Goal: Task Accomplishment & Management: Manage account settings

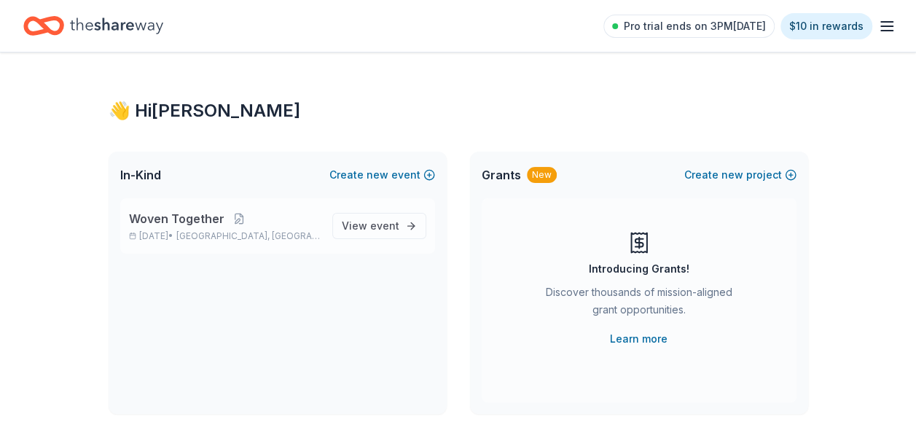
click at [204, 232] on p "[DATE] • [GEOGRAPHIC_DATA], [GEOGRAPHIC_DATA]" at bounding box center [225, 236] width 192 height 12
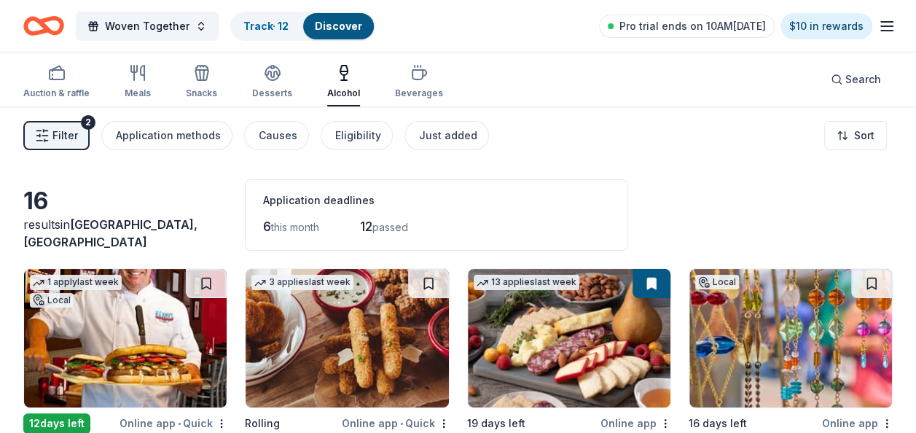
click at [57, 128] on span "Filter" at bounding box center [65, 135] width 26 height 17
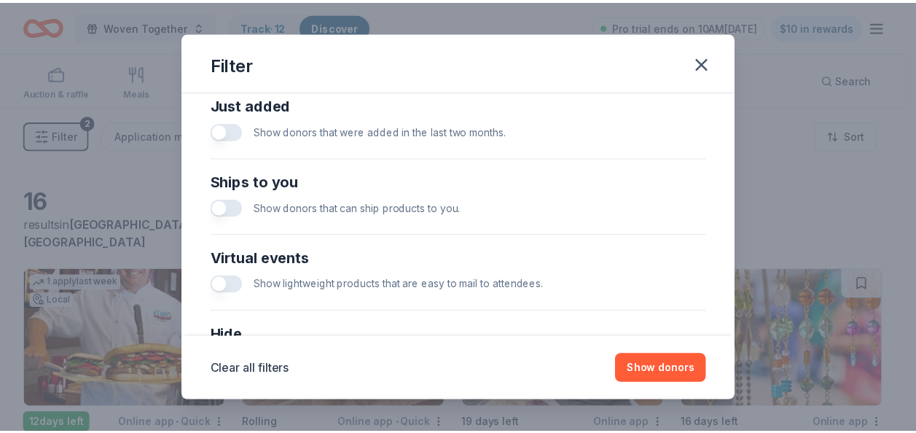
scroll to position [713, 0]
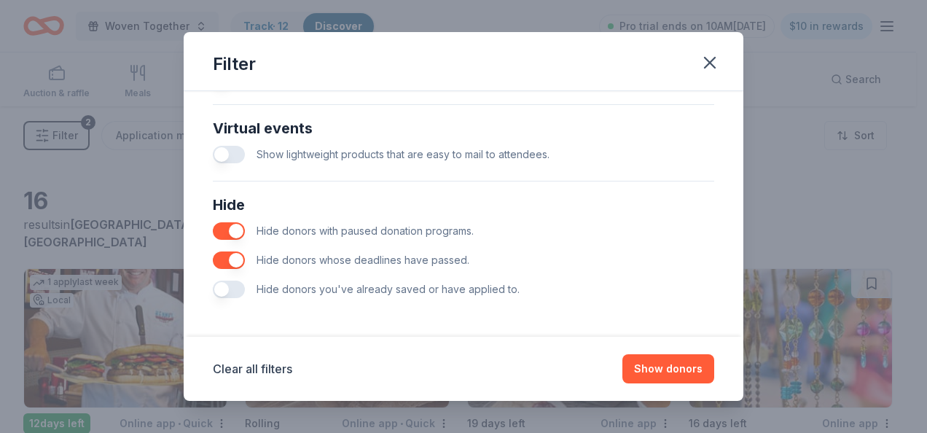
click at [227, 230] on button "button" at bounding box center [229, 230] width 32 height 17
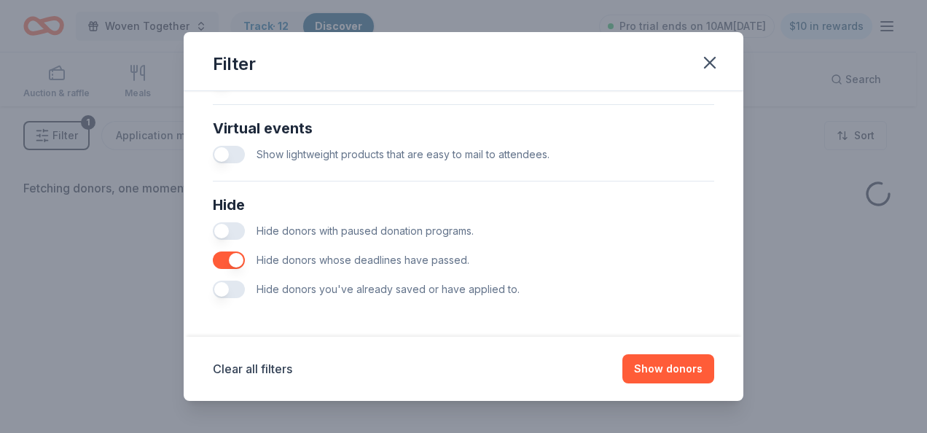
click at [225, 260] on button "button" at bounding box center [229, 260] width 32 height 17
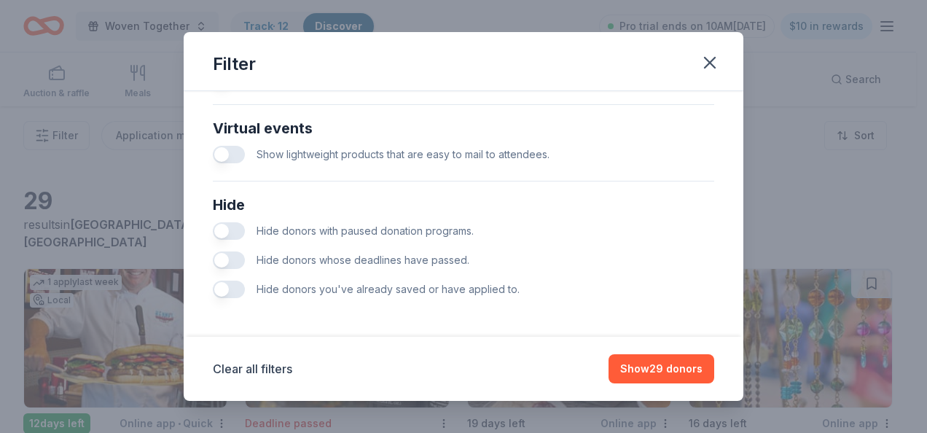
drag, startPoint x: 234, startPoint y: 231, endPoint x: 235, endPoint y: 241, distance: 9.6
click at [234, 230] on button "button" at bounding box center [229, 230] width 32 height 17
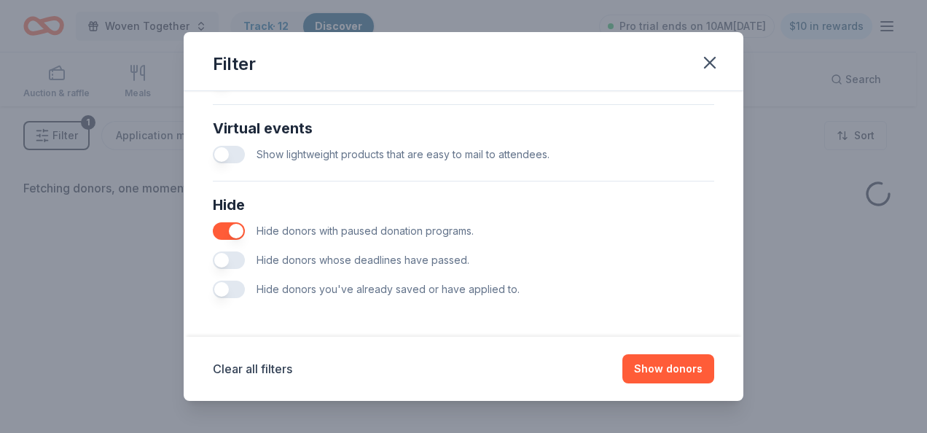
click at [236, 259] on button "button" at bounding box center [229, 260] width 32 height 17
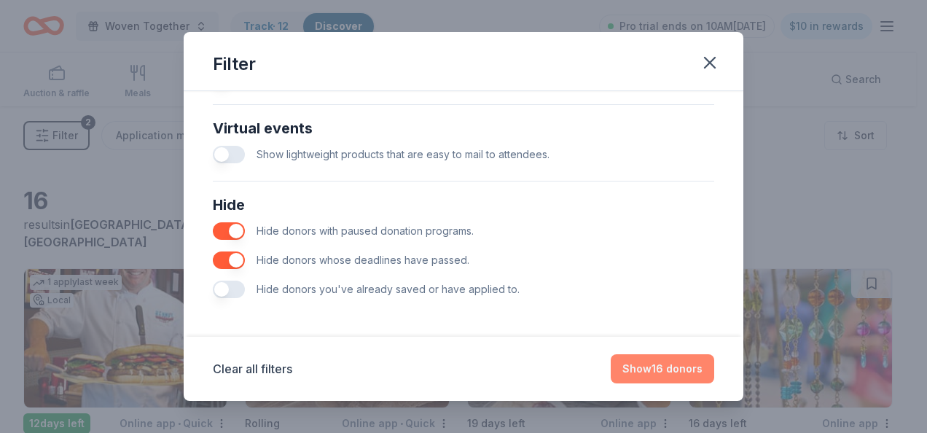
click at [661, 370] on button "Show 16 donors" at bounding box center [663, 368] width 104 height 29
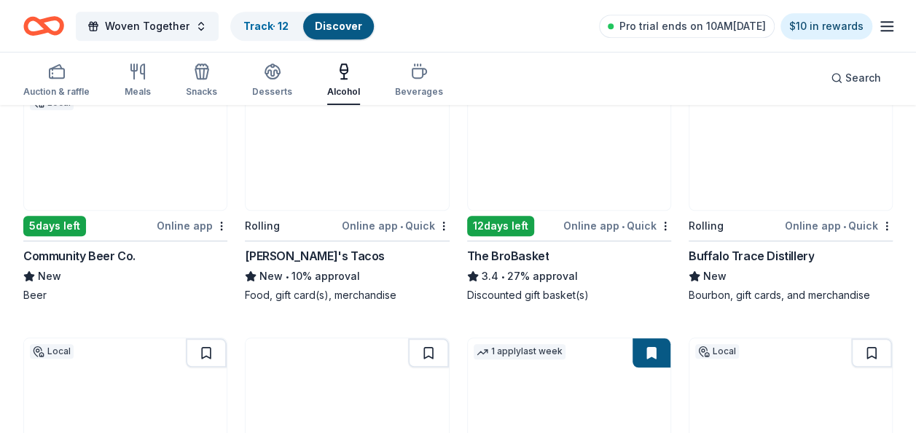
scroll to position [365, 0]
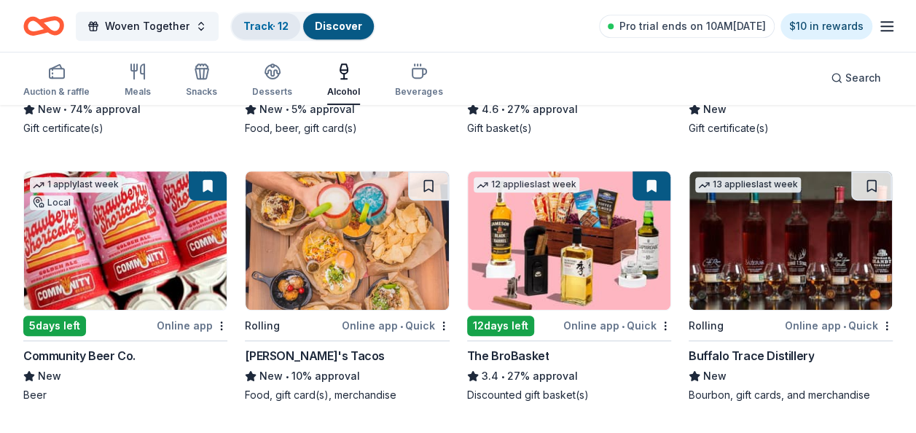
click at [244, 24] on link "Track · 12" at bounding box center [266, 26] width 45 height 12
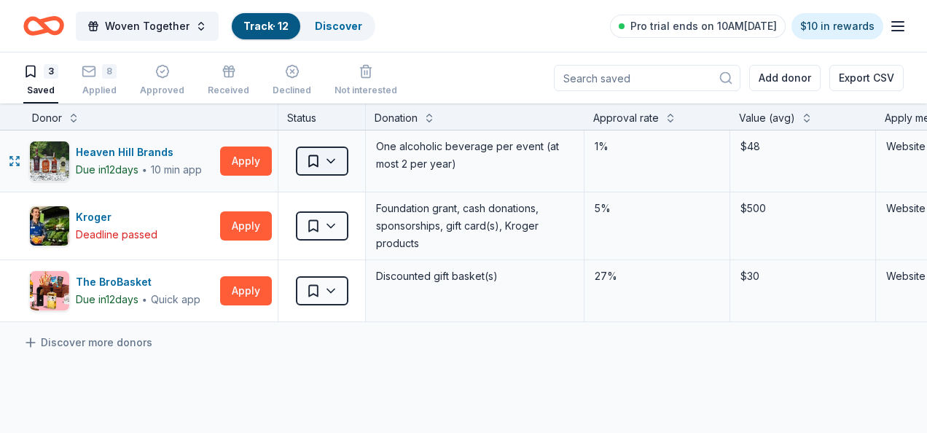
click at [329, 160] on html "Woven Together Track · 12 Discover Pro trial ends on 10AM, 9/12 $10 in rewards …" at bounding box center [463, 216] width 927 height 433
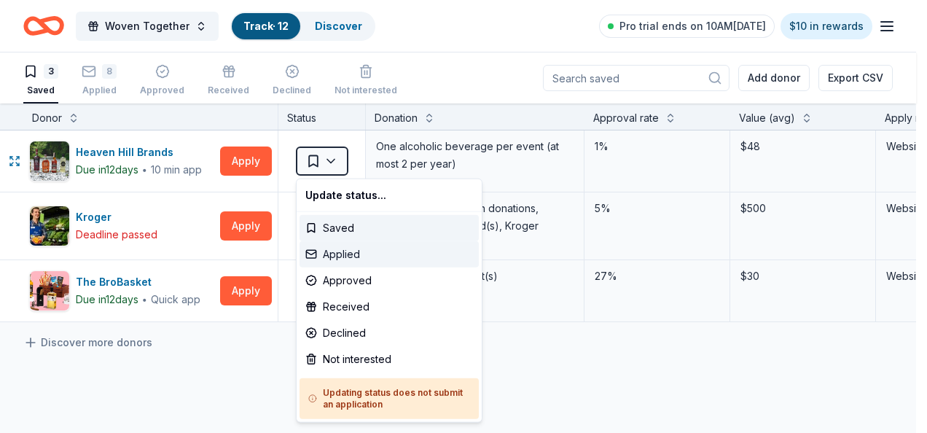
click at [343, 254] on div "Applied" at bounding box center [389, 254] width 179 height 26
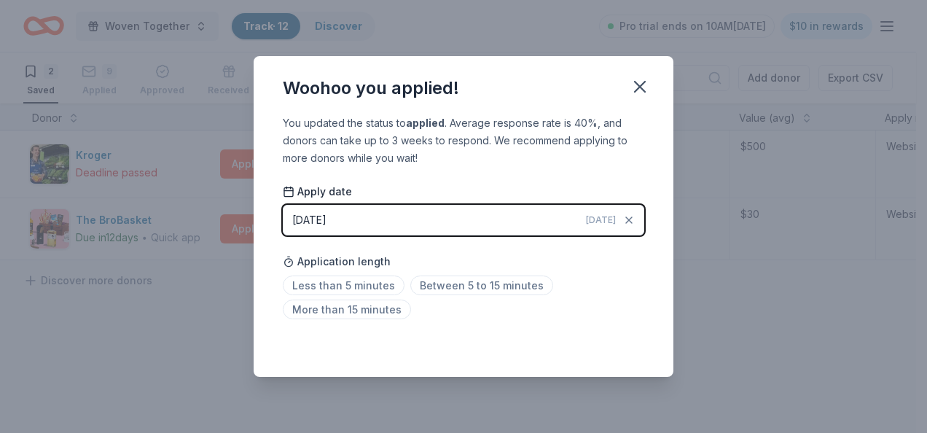
click at [601, 221] on span "Today" at bounding box center [601, 220] width 30 height 12
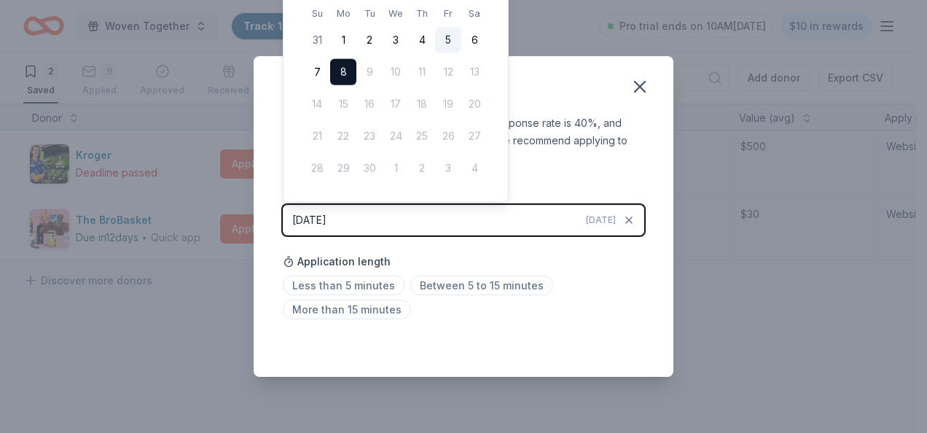
click at [445, 34] on button "5" at bounding box center [448, 40] width 26 height 26
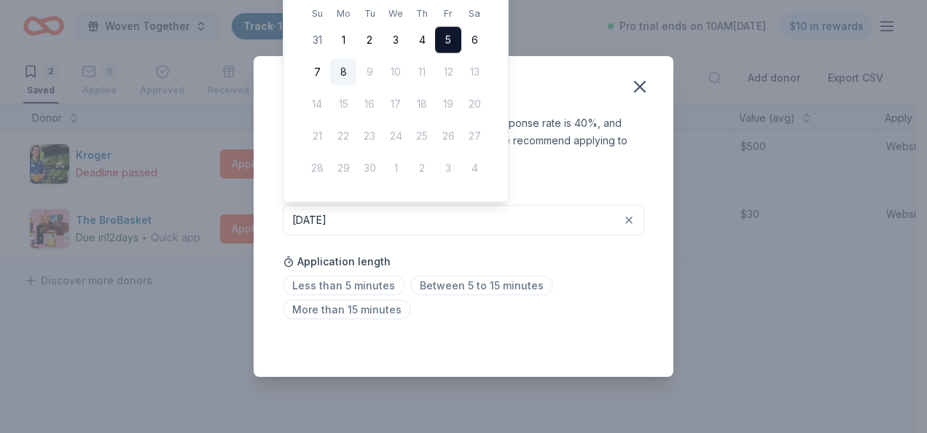
click at [585, 254] on div "Application length Less than 5 minutes Between 5 to 15 minutes More than 15 min…" at bounding box center [464, 285] width 362 height 77
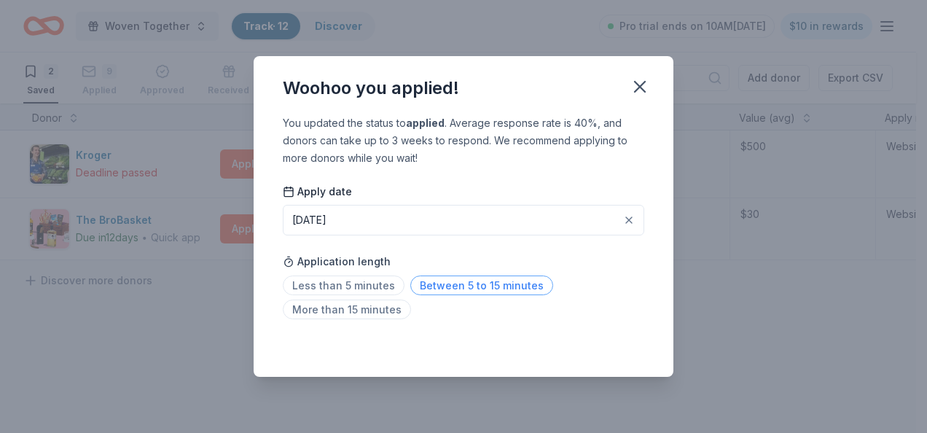
click at [435, 287] on span "Between 5 to 15 minutes" at bounding box center [481, 286] width 143 height 20
click at [641, 87] on icon "button" at bounding box center [640, 87] width 20 height 20
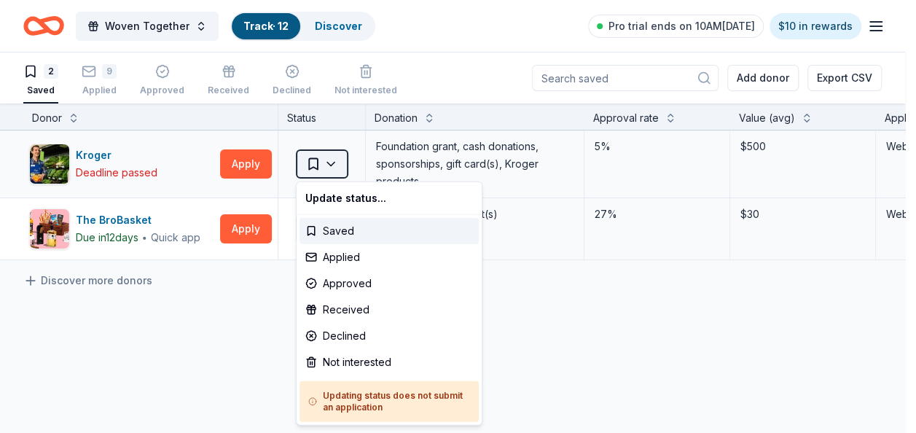
click at [334, 160] on html "Woven Together Track · 12 Discover Pro trial ends on 10AM, 9/12 $10 in rewards …" at bounding box center [458, 216] width 916 height 433
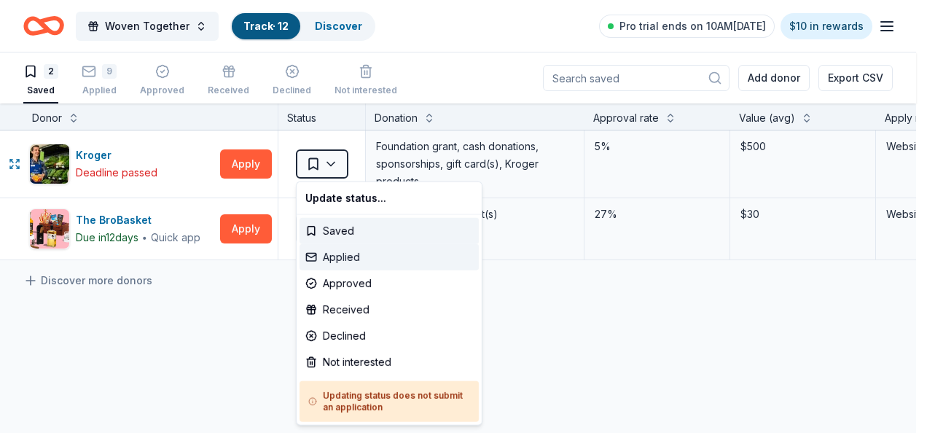
click at [347, 254] on div "Applied" at bounding box center [389, 257] width 179 height 26
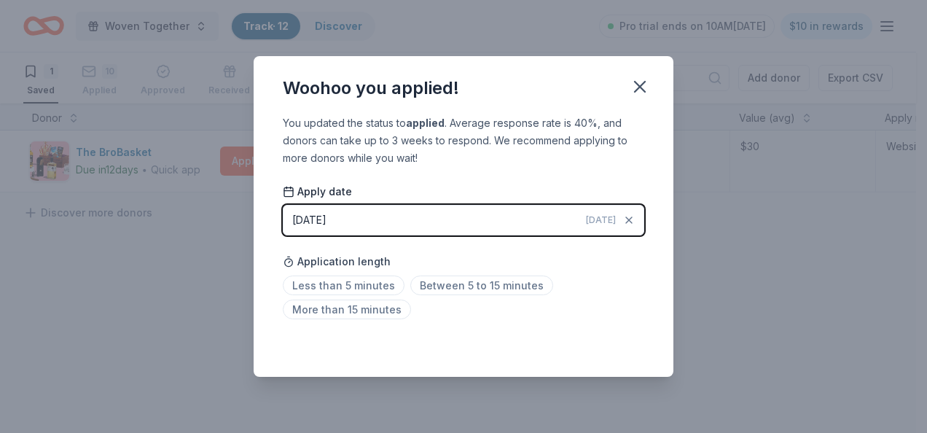
click at [599, 217] on span "Today" at bounding box center [601, 220] width 30 height 12
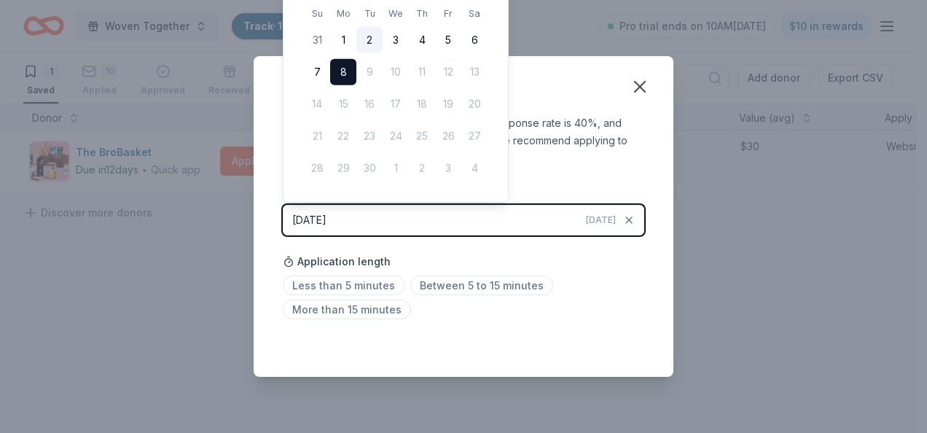
click at [368, 39] on button "2" at bounding box center [370, 40] width 26 height 26
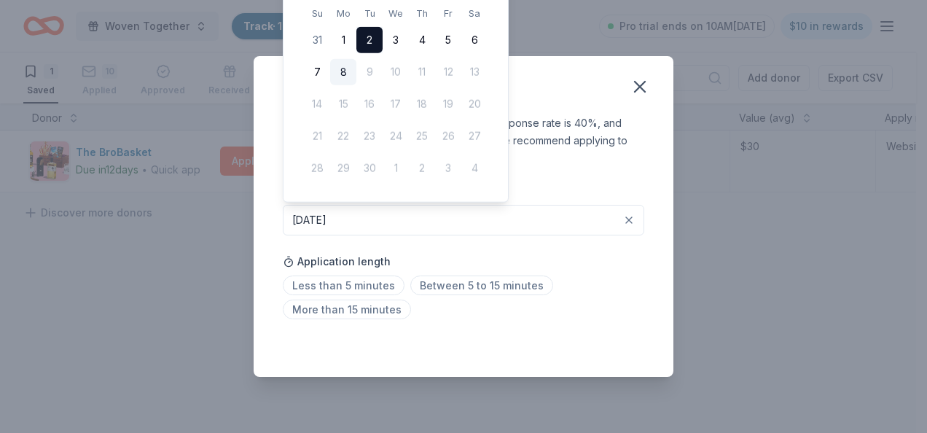
click at [364, 40] on button "2" at bounding box center [370, 40] width 26 height 26
click at [369, 38] on button "2" at bounding box center [370, 40] width 26 height 26
click at [453, 314] on div "Less than 5 minutes Between 5 to 15 minutes More than 15 minutes" at bounding box center [464, 300] width 362 height 48
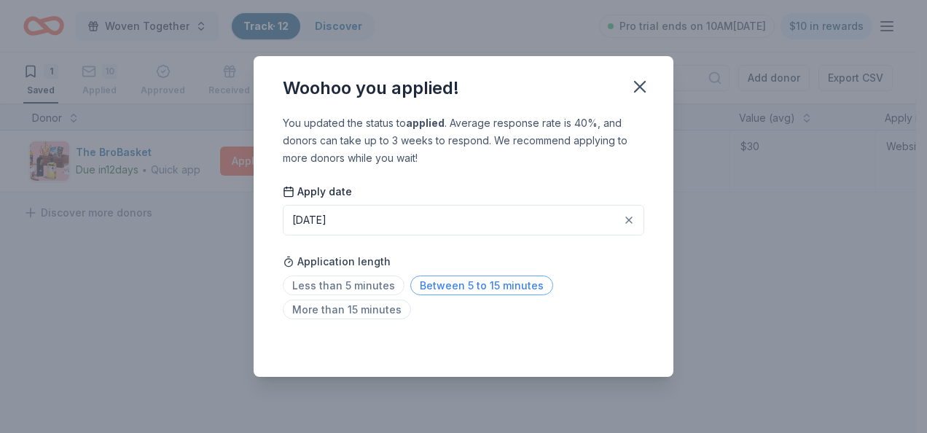
click at [450, 289] on span "Between 5 to 15 minutes" at bounding box center [481, 286] width 143 height 20
click at [367, 311] on span "More than 15 minutes" at bounding box center [347, 310] width 128 height 20
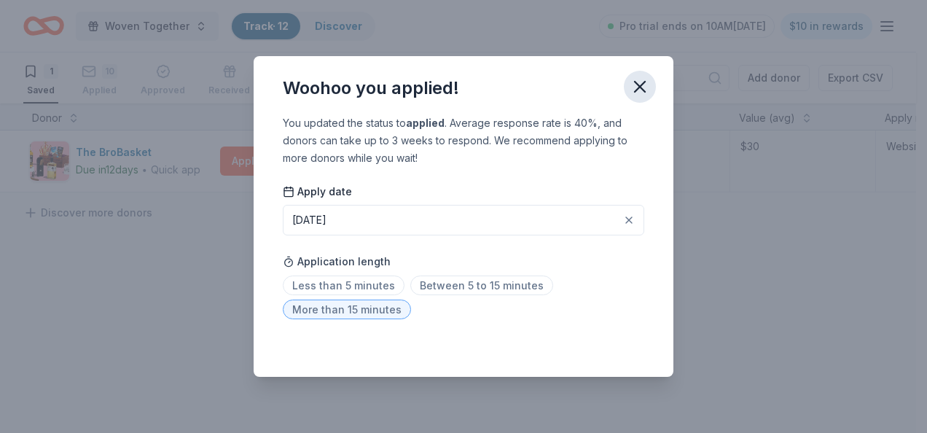
click at [642, 87] on icon "button" at bounding box center [640, 87] width 20 height 20
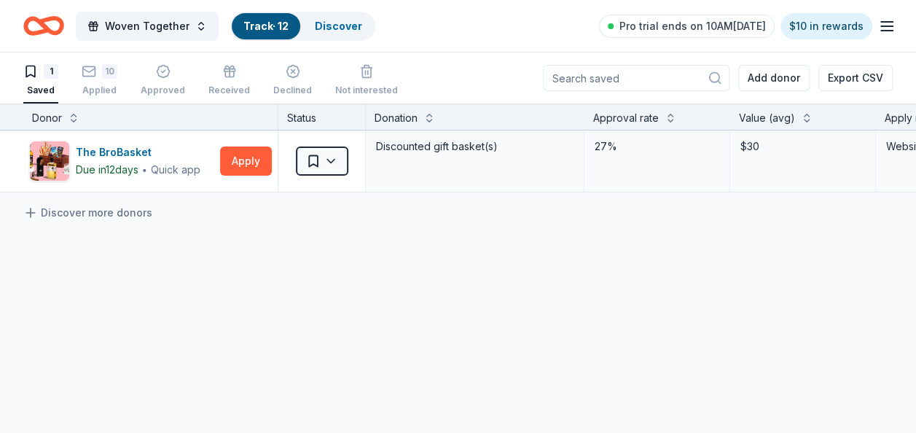
click at [318, 293] on div "The BroBasket Due in 12 days ∙ Quick app Apply Saved Discounted gift basket(s) …" at bounding box center [705, 299] width 1410 height 336
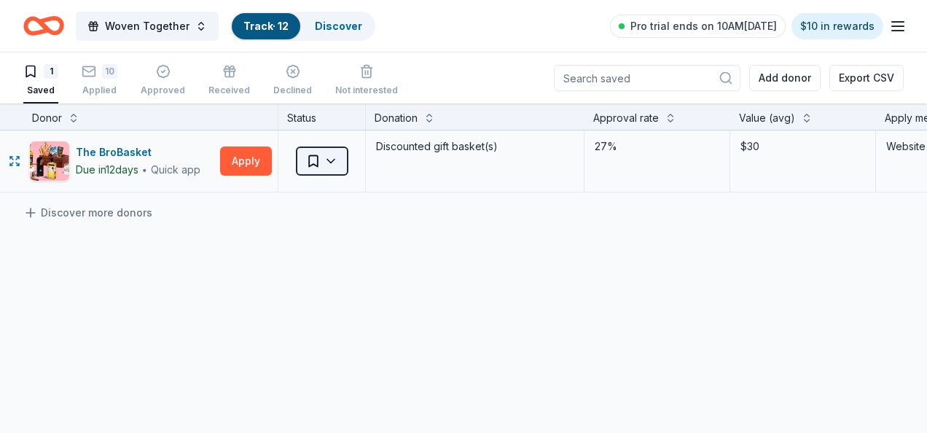
click at [335, 163] on html "Woven Together Track · 12 Discover Pro trial ends on 10AM, 9/12 $10 in rewards …" at bounding box center [463, 216] width 927 height 433
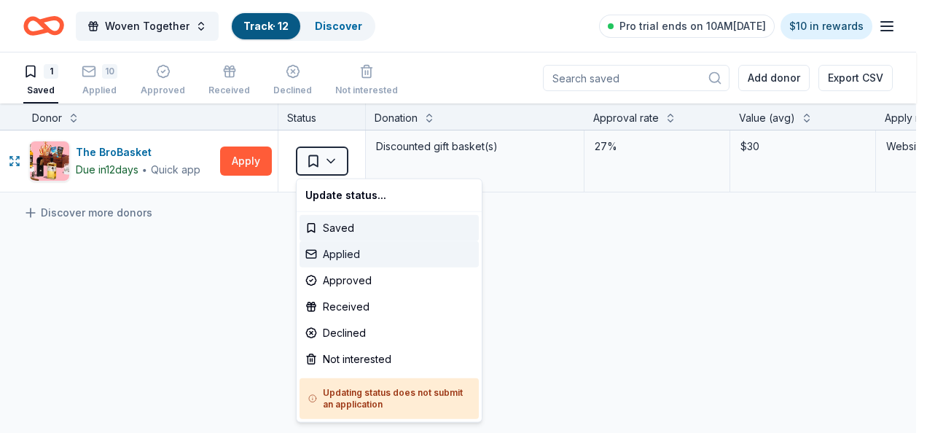
click at [337, 251] on div "Applied" at bounding box center [389, 254] width 179 height 26
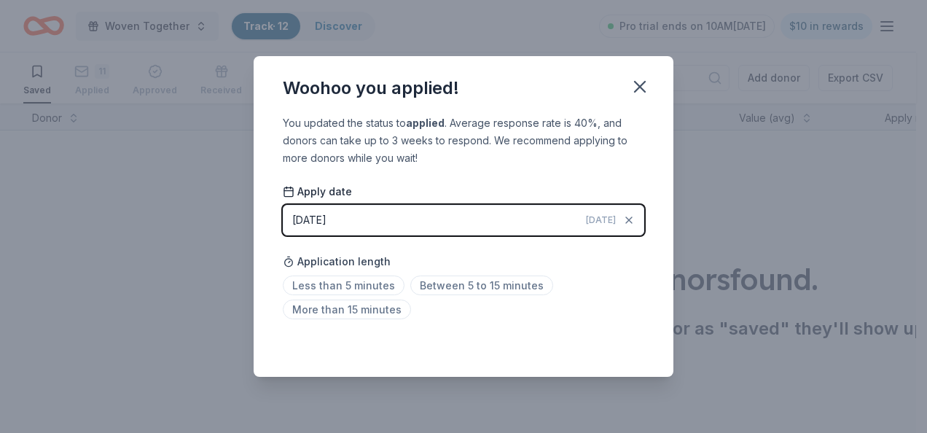
click at [406, 219] on button "09/08/2025 Today" at bounding box center [464, 220] width 362 height 31
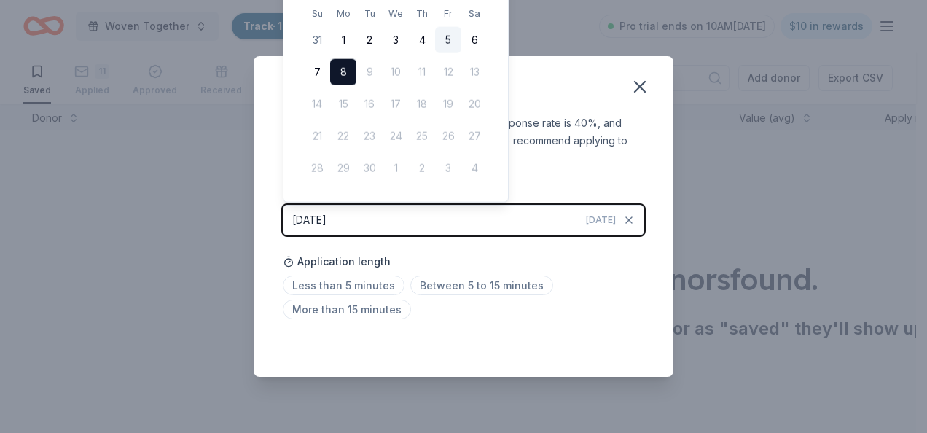
click at [445, 39] on button "5" at bounding box center [448, 40] width 26 height 26
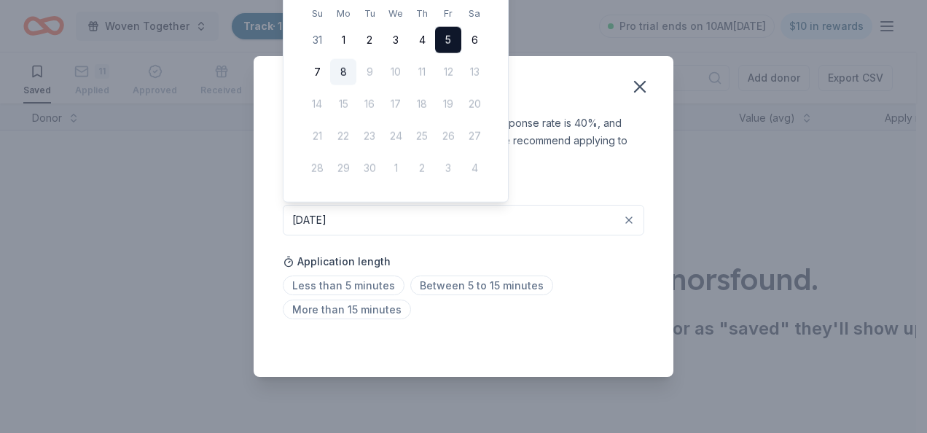
click at [434, 326] on div "You updated the status to applied . Average response rate is 40%, and donors ca…" at bounding box center [464, 245] width 420 height 262
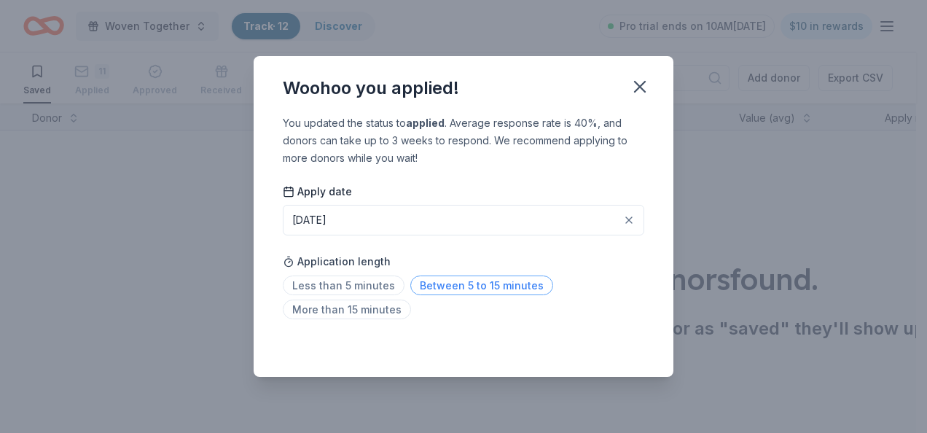
click at [467, 289] on span "Between 5 to 15 minutes" at bounding box center [481, 286] width 143 height 20
click at [645, 87] on icon "button" at bounding box center [640, 87] width 20 height 20
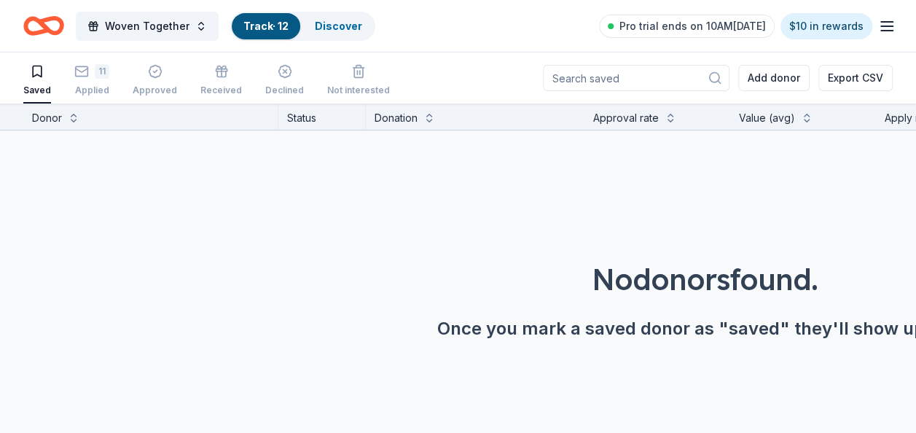
click at [248, 214] on div "No donors found. Once you mark a saved donor as "saved" they'll show up here." at bounding box center [705, 259] width 916 height 257
click at [79, 85] on div "Applied" at bounding box center [91, 83] width 35 height 12
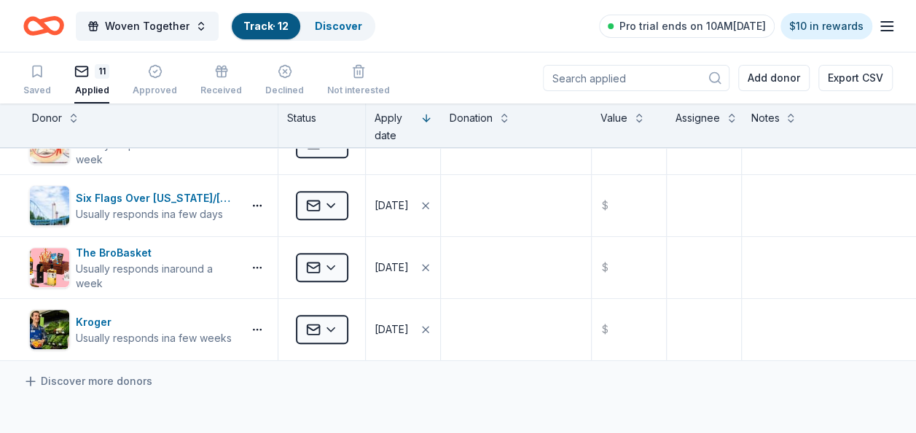
scroll to position [510, 0]
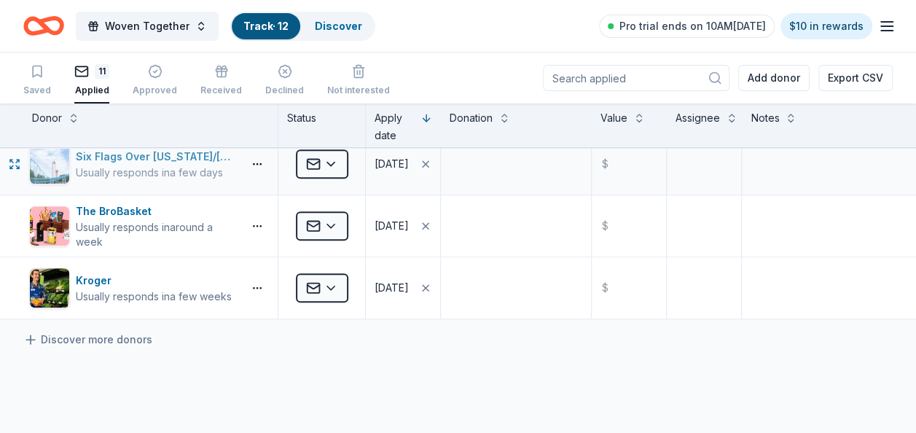
click at [114, 157] on div "Six Flags Over [US_STATE]/[GEOGRAPHIC_DATA] ([GEOGRAPHIC_DATA])" at bounding box center [156, 156] width 161 height 17
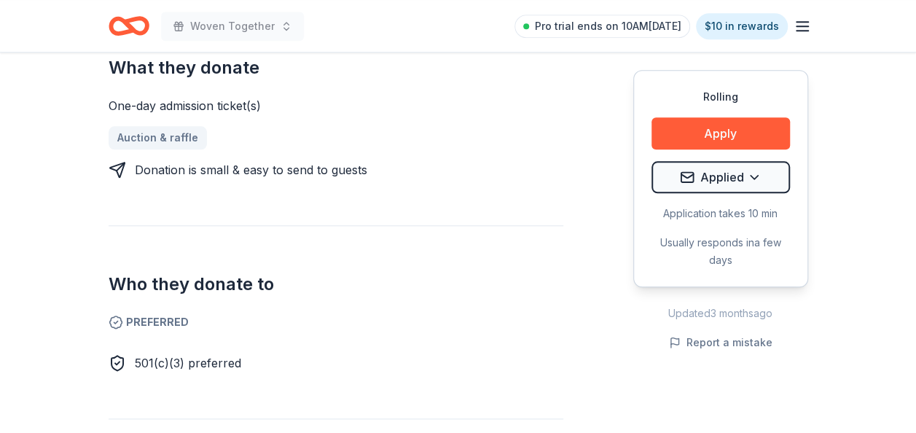
scroll to position [292, 0]
